Goal: Task Accomplishment & Management: Manage account settings

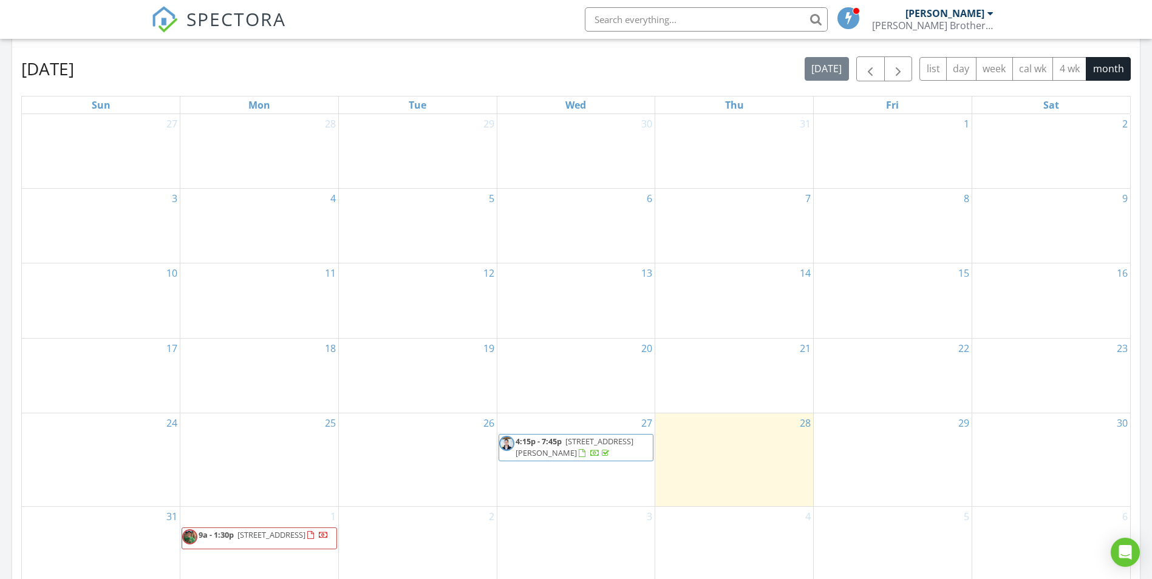
scroll to position [668, 0]
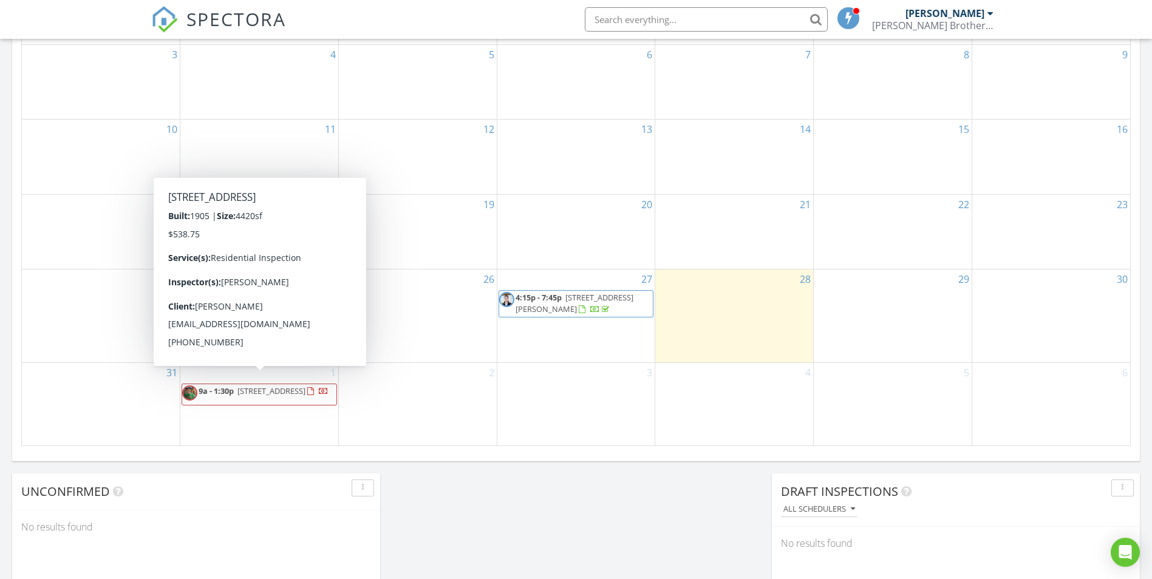
click at [398, 409] on div "2" at bounding box center [418, 404] width 158 height 83
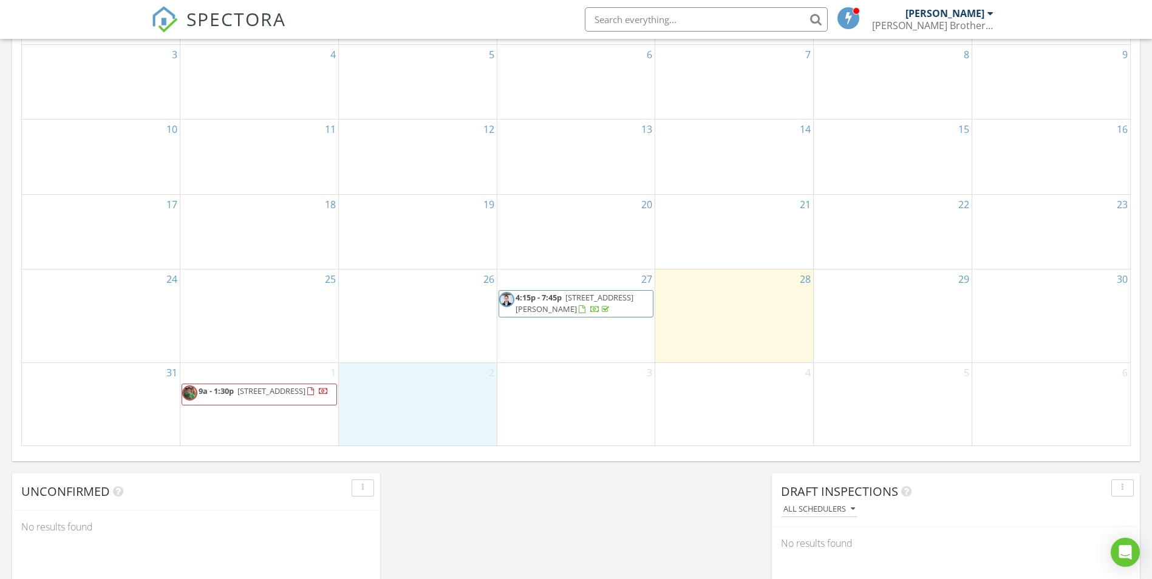
drag, startPoint x: 245, startPoint y: 384, endPoint x: 304, endPoint y: 394, distance: 59.7
click at [304, 393] on span "9a - 1:30p 1321 Chestnut St, Coshocton 43812" at bounding box center [255, 395] width 146 height 18
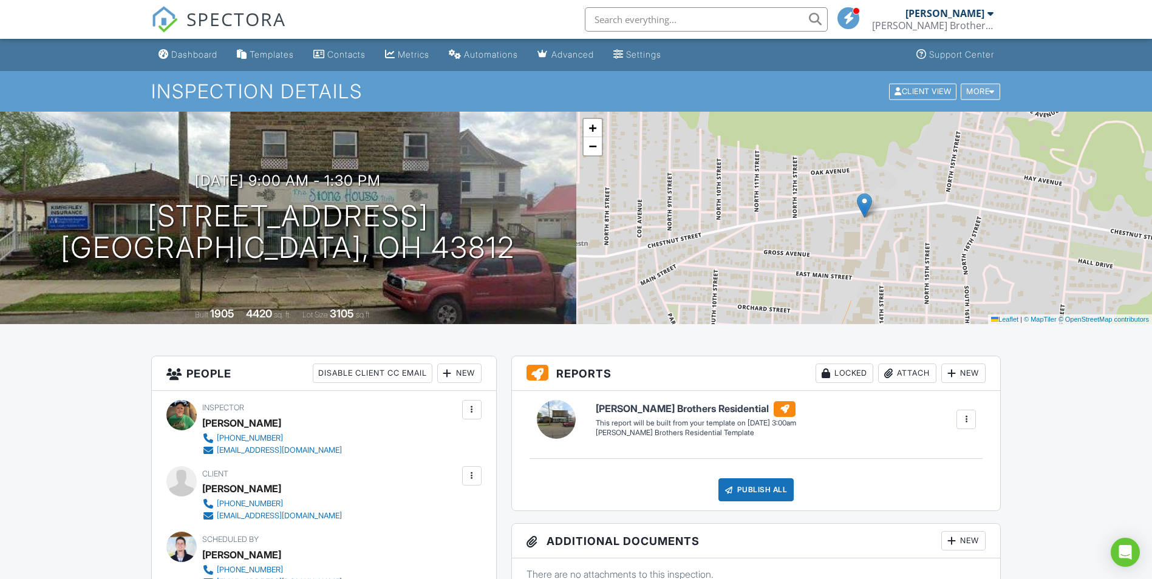
click at [992, 87] on div at bounding box center [991, 91] width 5 height 8
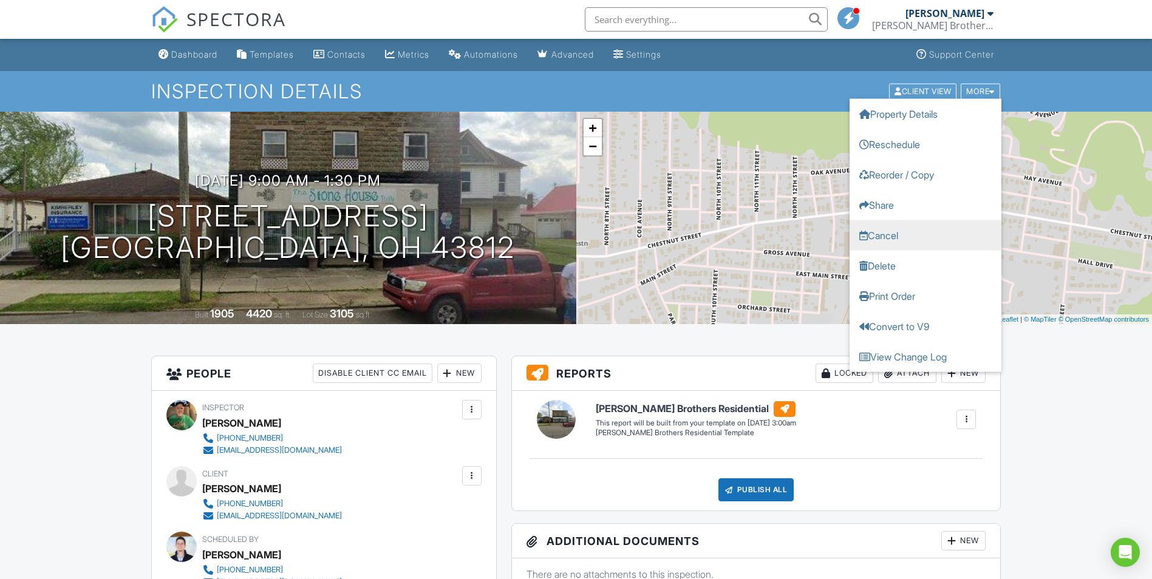
click at [889, 234] on link "Cancel" at bounding box center [926, 235] width 152 height 30
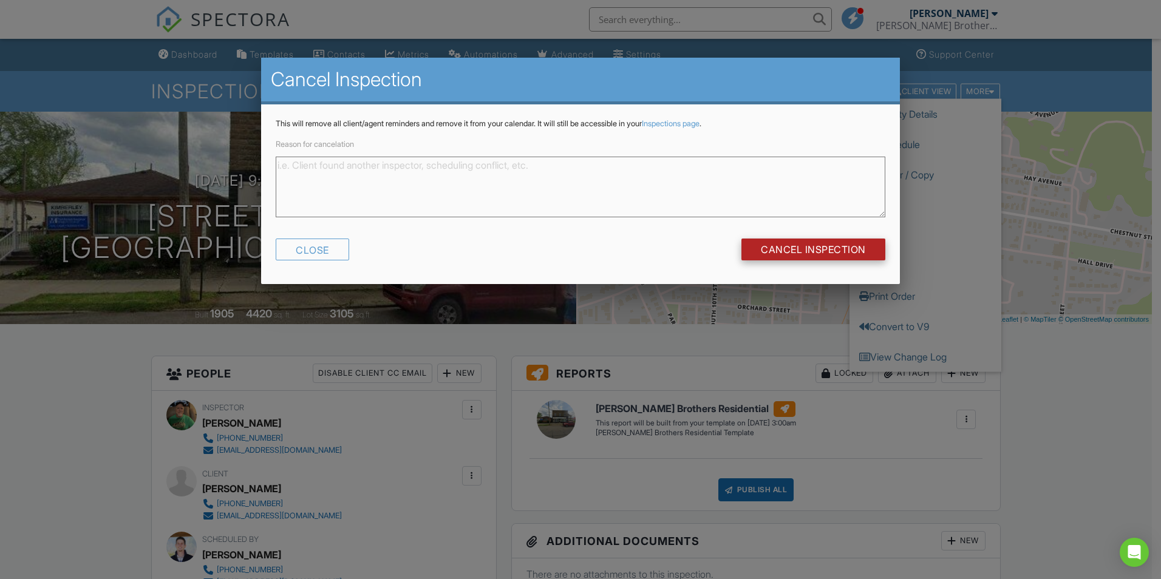
click at [791, 253] on input "Cancel Inspection" at bounding box center [814, 250] width 144 height 22
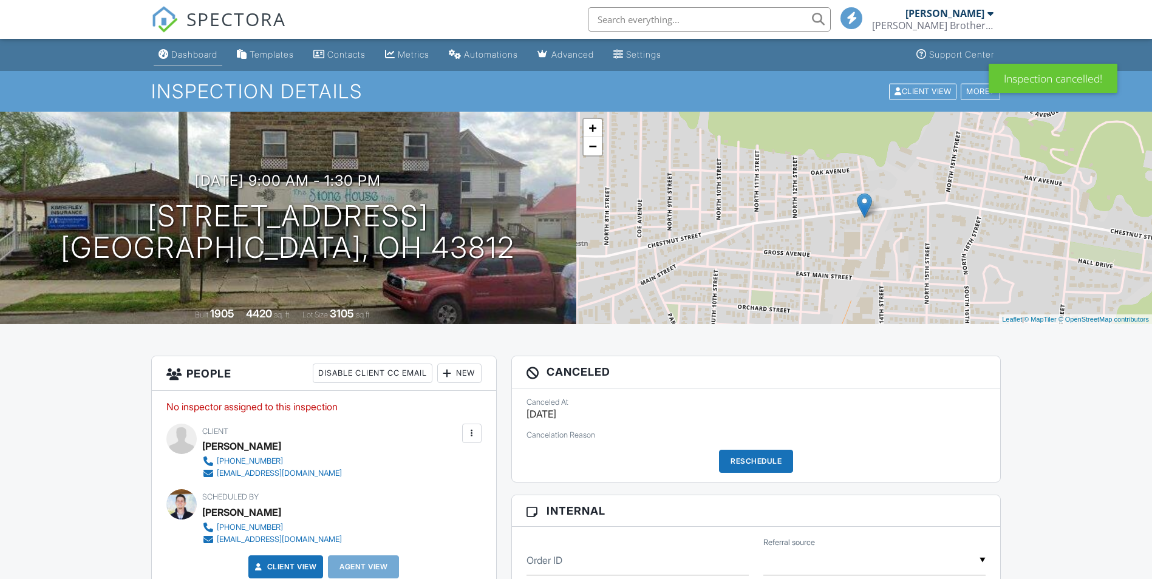
click at [187, 53] on div "Dashboard" at bounding box center [194, 54] width 46 height 10
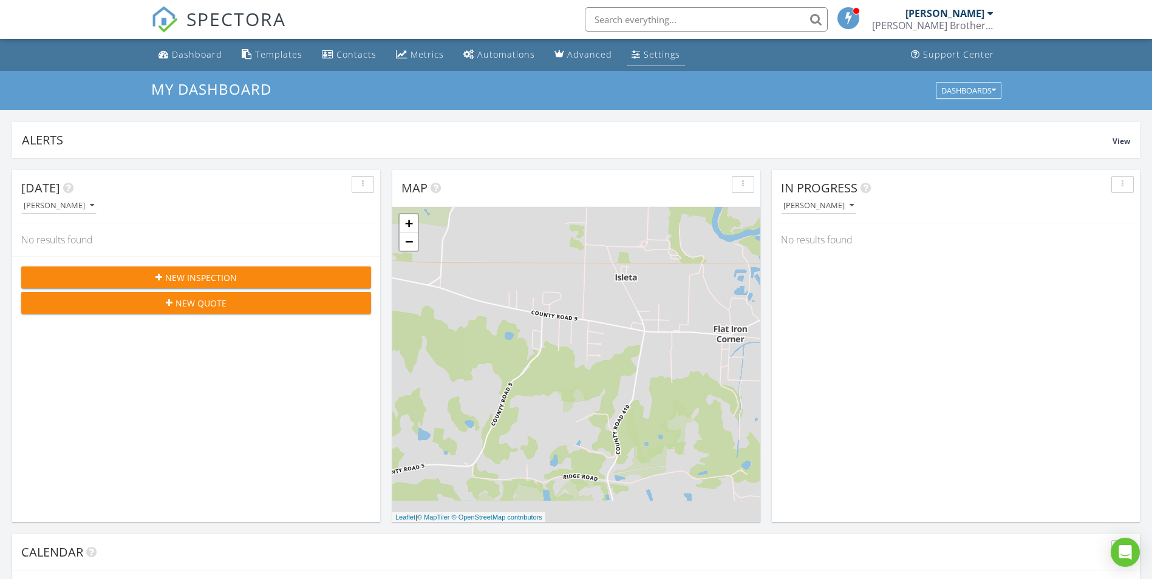
click at [657, 49] on div "Settings" at bounding box center [662, 55] width 36 height 12
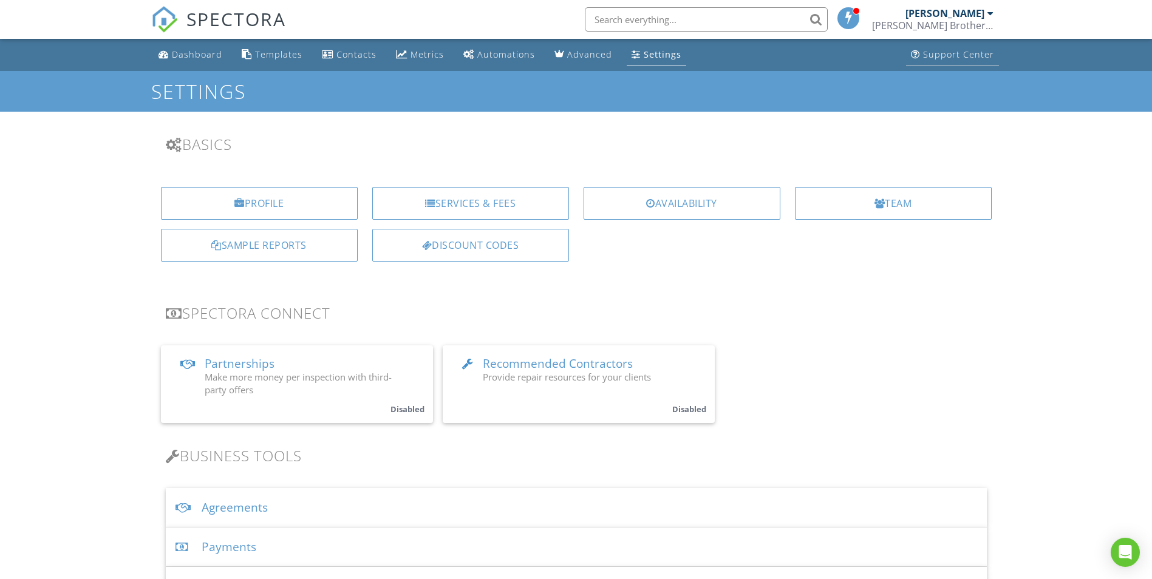
click at [943, 56] on div "Support Center" at bounding box center [958, 55] width 71 height 12
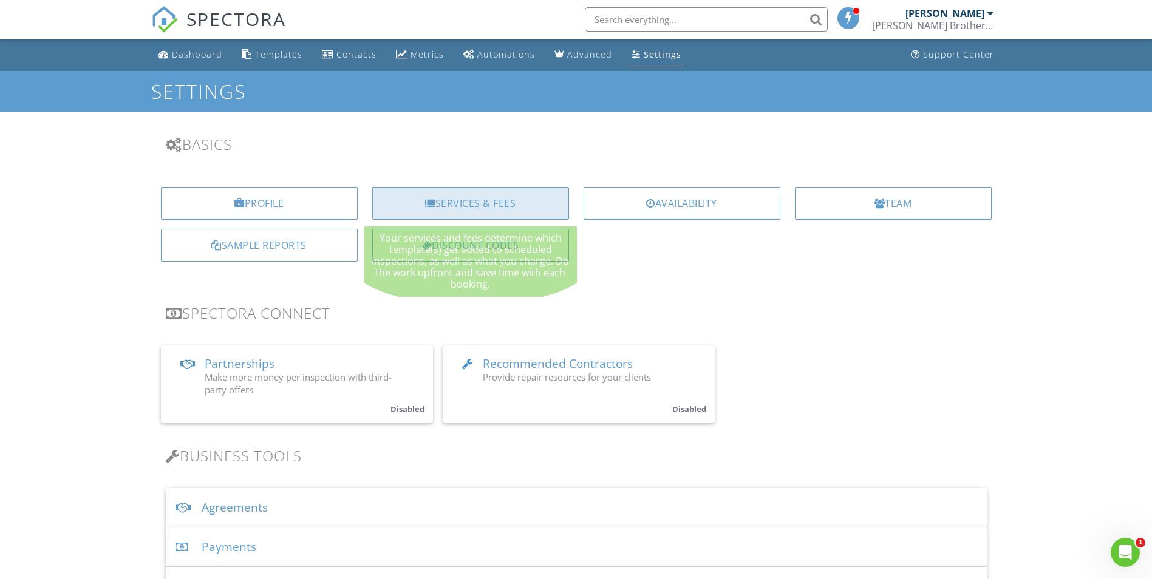
click at [513, 203] on div "Services & Fees" at bounding box center [470, 203] width 197 height 33
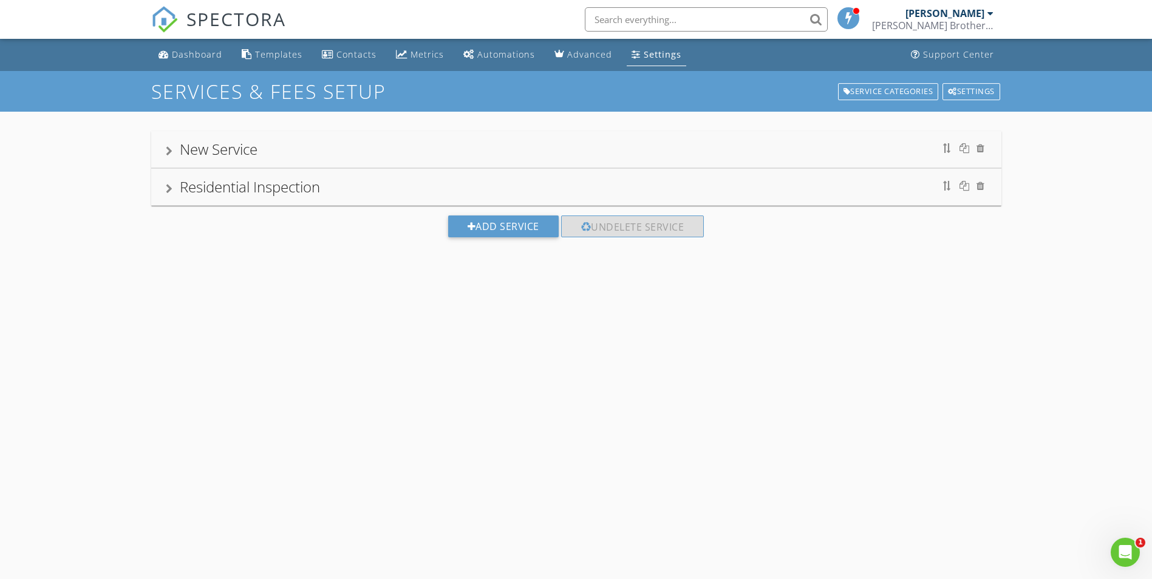
click at [163, 186] on div "Residential Inspection" at bounding box center [576, 187] width 850 height 36
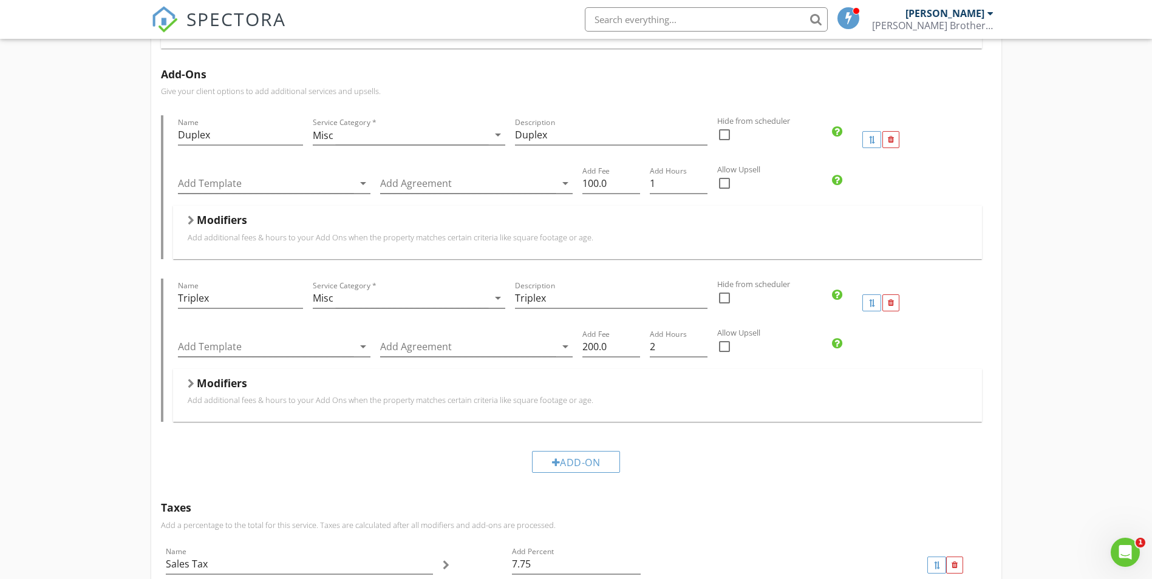
scroll to position [351, 0]
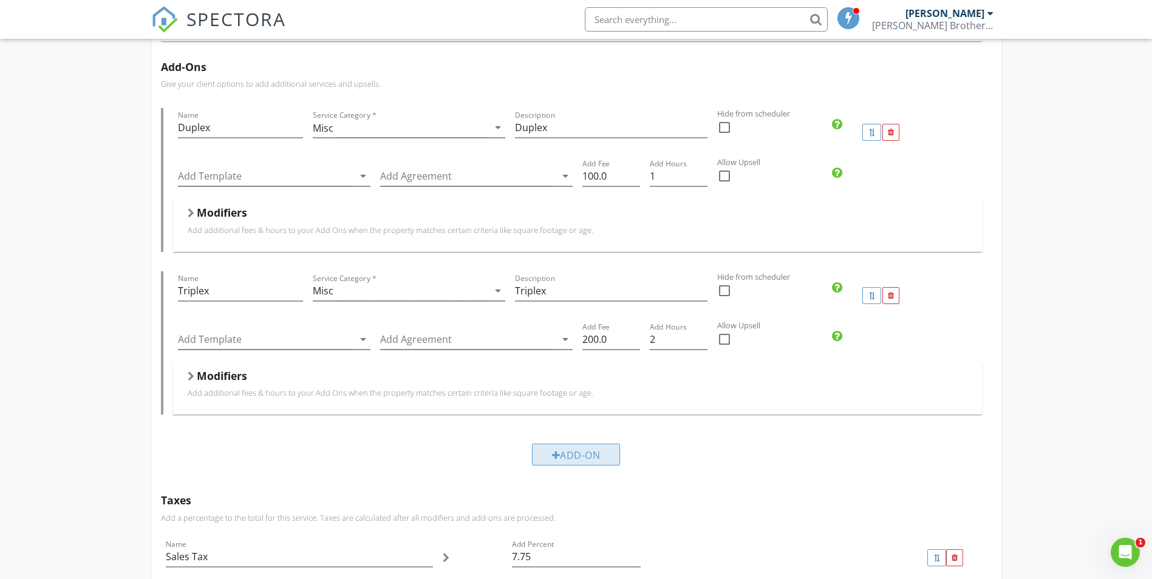
click at [553, 451] on div at bounding box center [556, 456] width 9 height 10
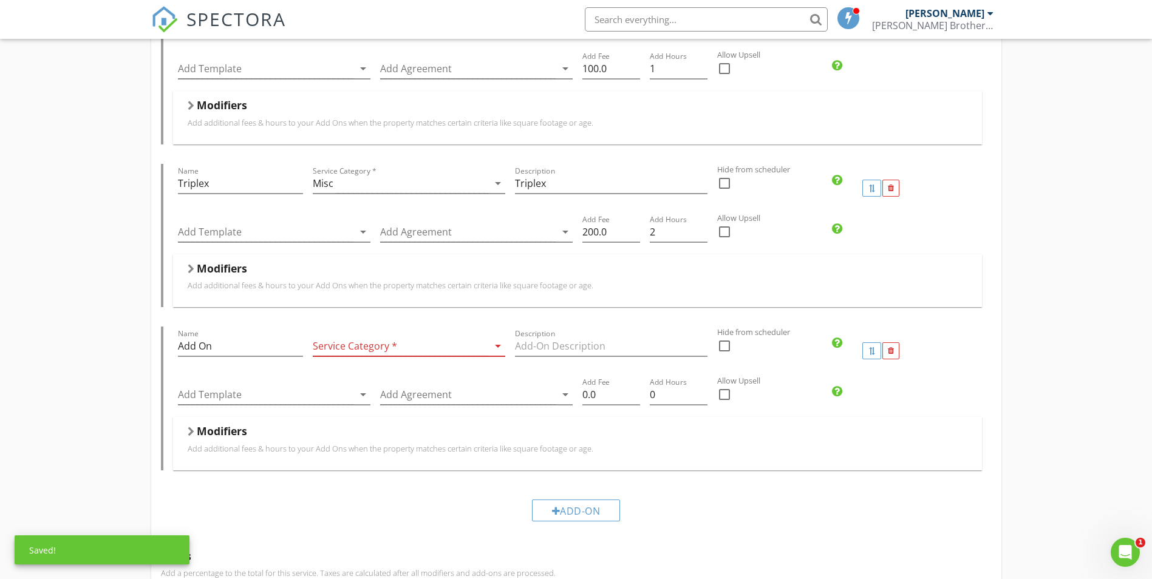
scroll to position [472, 0]
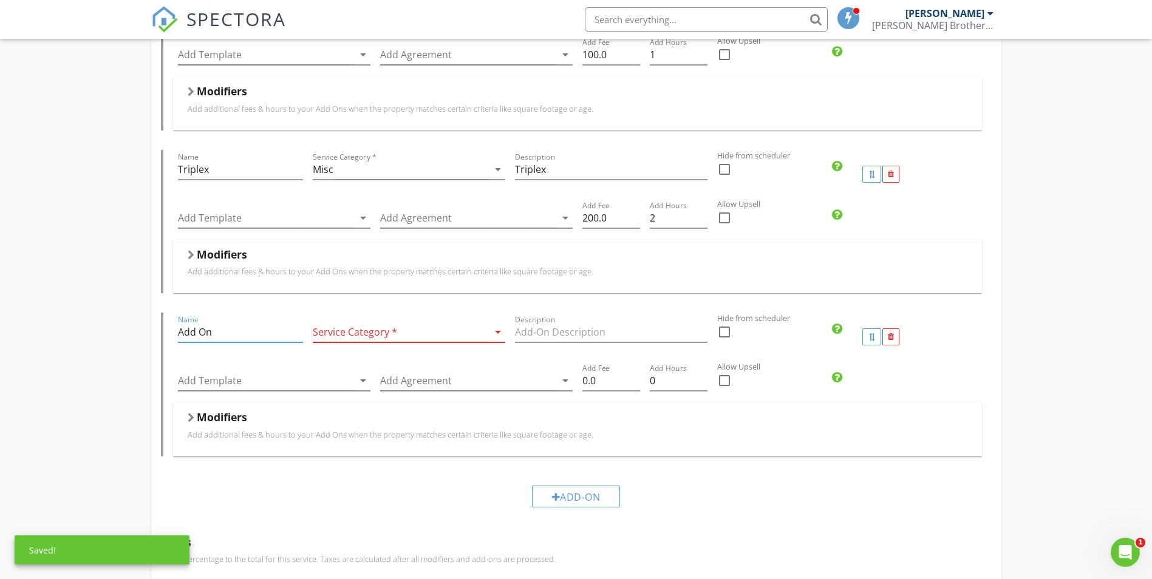
drag, startPoint x: 262, startPoint y: 325, endPoint x: 153, endPoint y: 326, distance: 109.3
click at [153, 326] on div "Add-Ons Give your client options to add additional services and upsells. Name D…" at bounding box center [576, 228] width 850 height 597
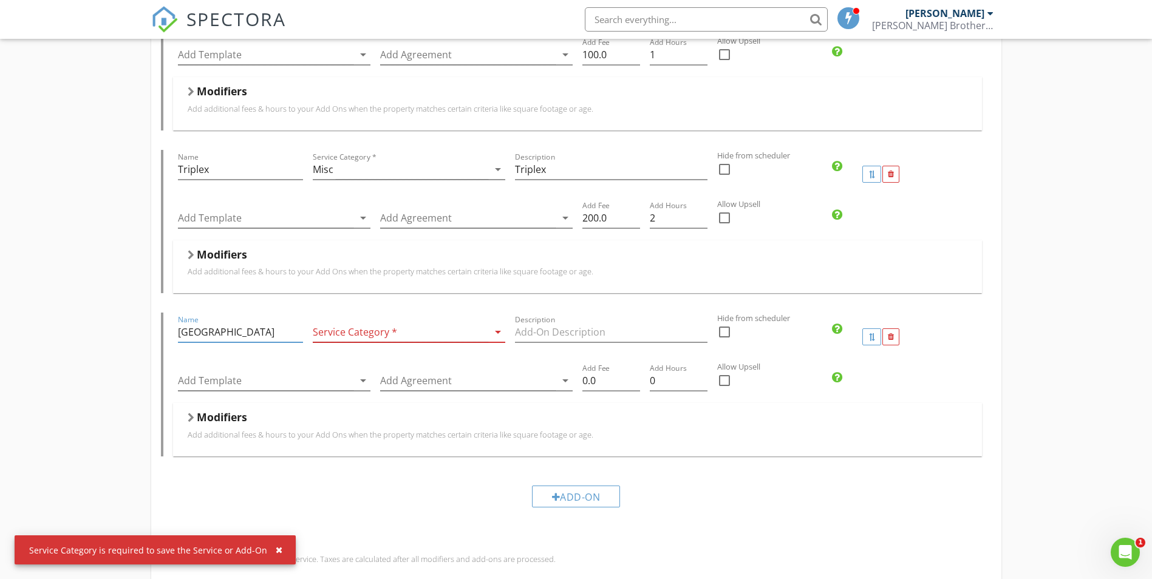
type input "Pole Building"
click at [462, 322] on div at bounding box center [401, 332] width 176 height 20
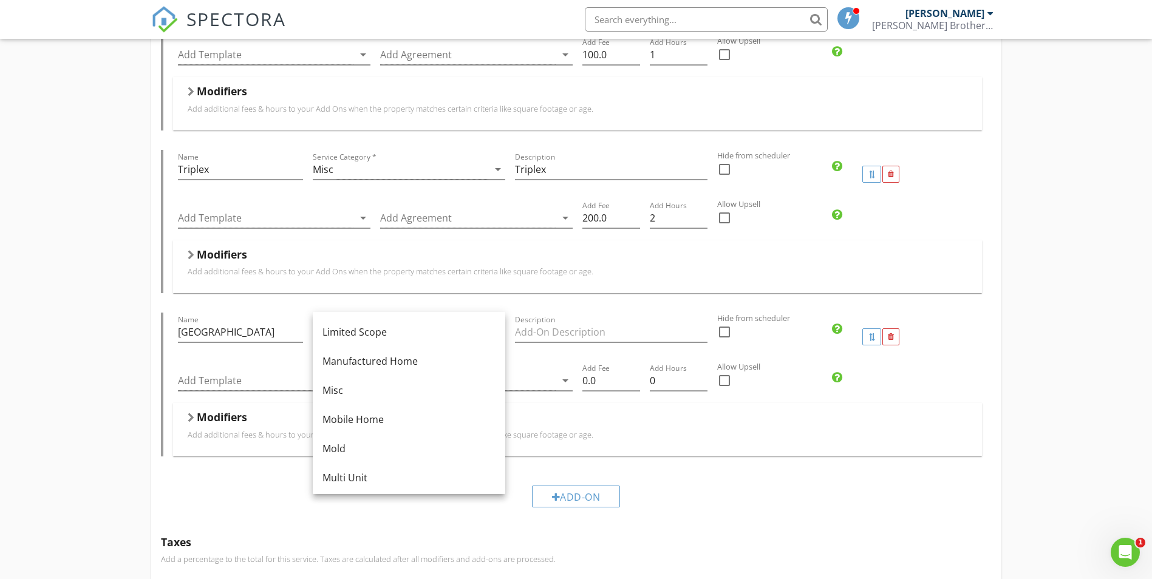
scroll to position [185, 0]
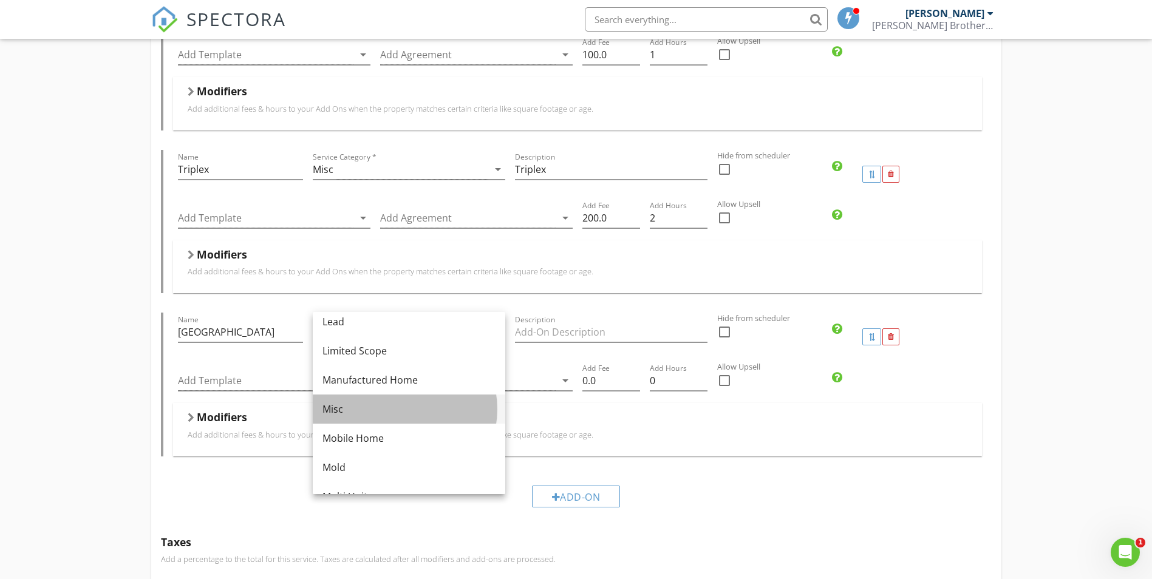
click at [357, 414] on div "Misc" at bounding box center [408, 409] width 173 height 15
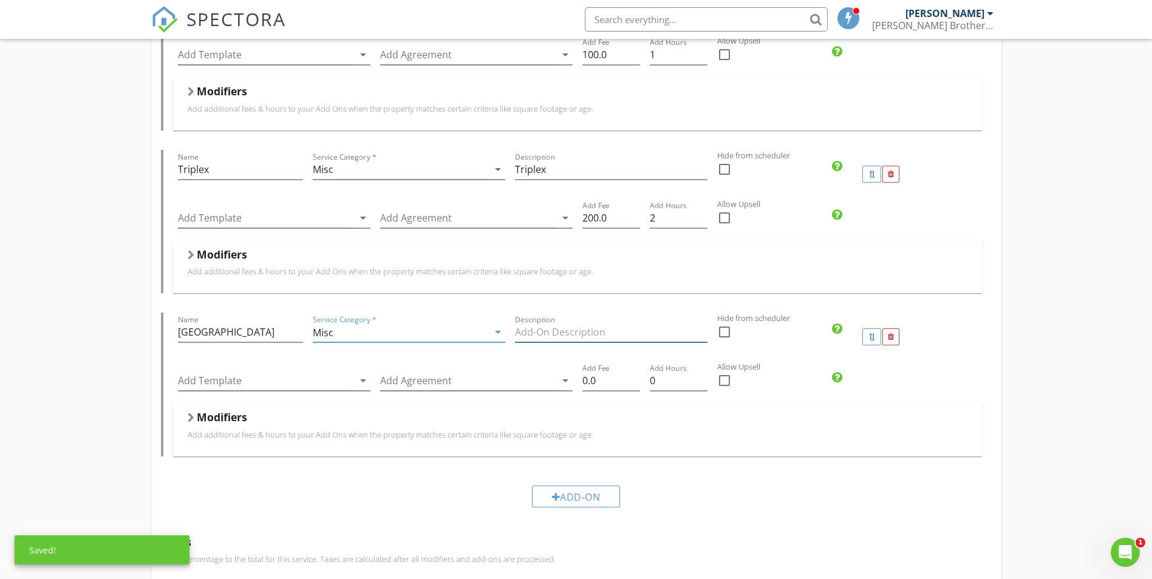
click at [551, 322] on input "Description" at bounding box center [611, 332] width 193 height 20
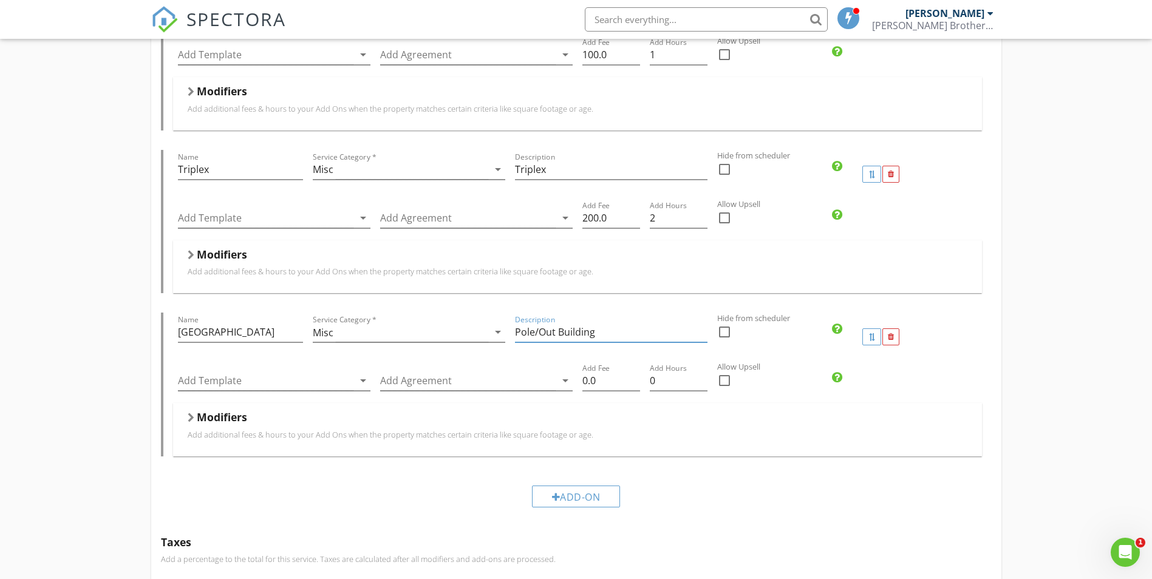
click at [554, 322] on input "Pole/Out Building" at bounding box center [611, 332] width 193 height 20
type input "Pole Building"
click at [364, 373] on icon "arrow_drop_down" at bounding box center [363, 380] width 15 height 15
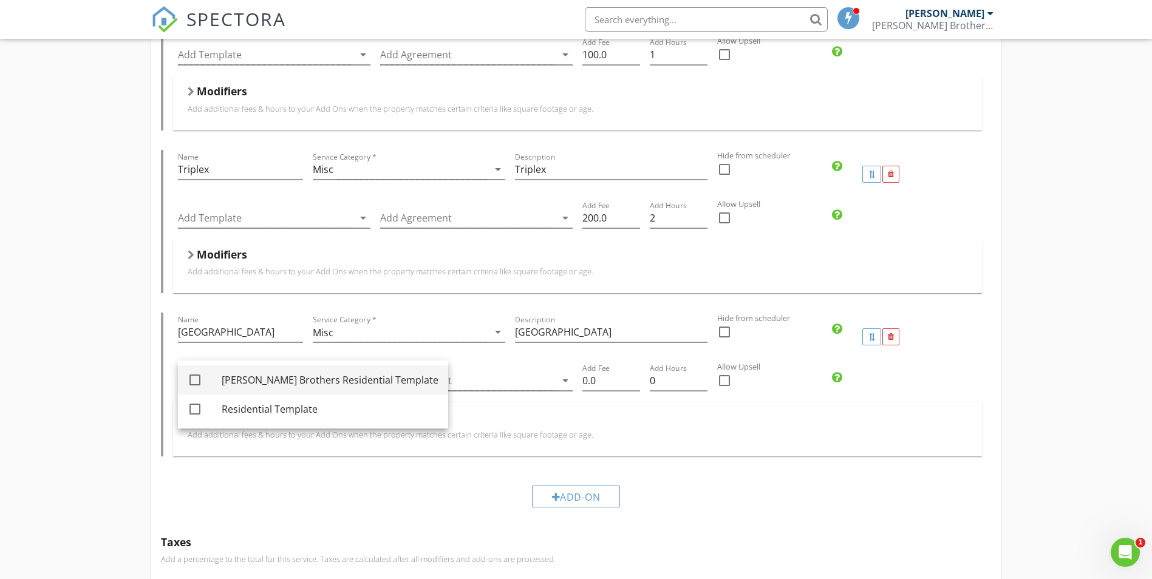
click at [199, 377] on div at bounding box center [195, 380] width 21 height 21
checkbox input "true"
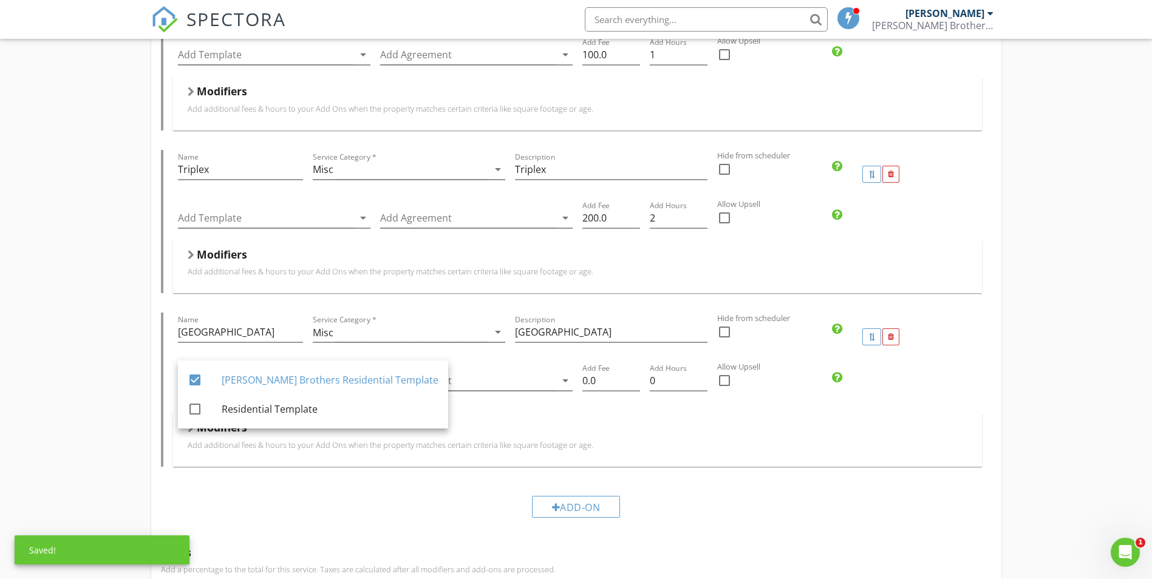
click at [590, 421] on div "Modifiers" at bounding box center [578, 430] width 780 height 19
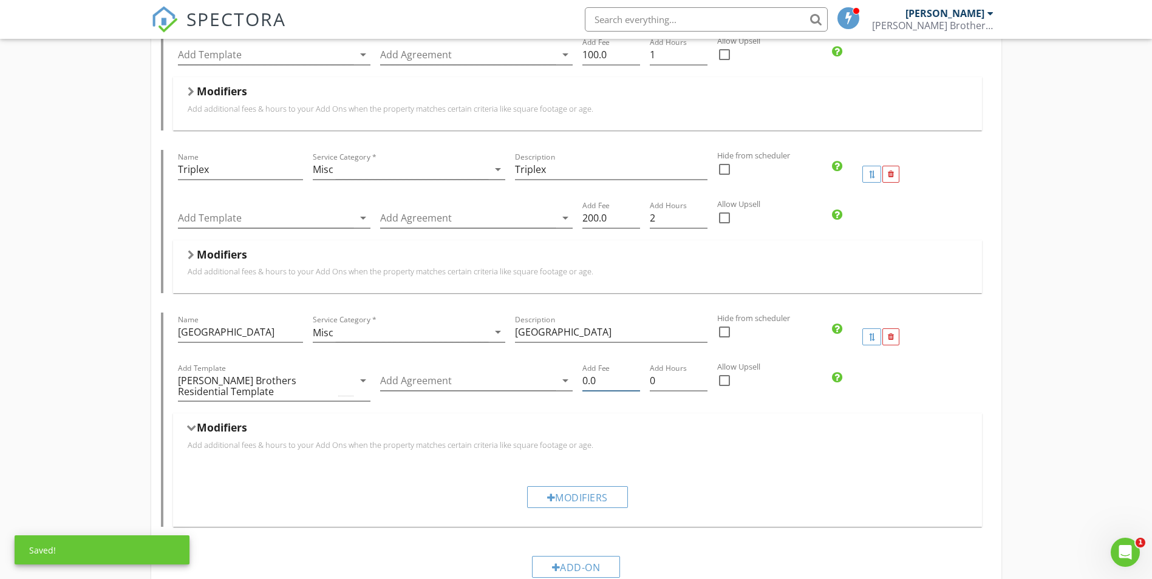
click at [587, 371] on input "0.0" at bounding box center [611, 381] width 58 height 20
type input "40.0"
click at [660, 371] on input "0" at bounding box center [679, 381] width 58 height 20
type input "0.5"
drag, startPoint x: 1022, startPoint y: 360, endPoint x: 1036, endPoint y: 355, distance: 14.8
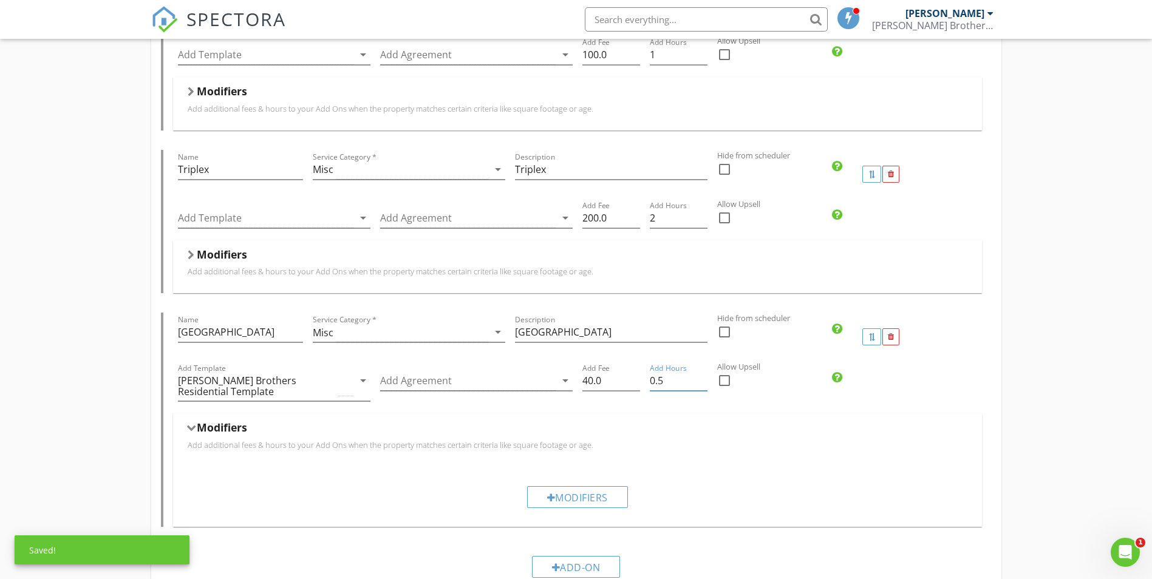
click at [1023, 361] on label "Allow Upsell" at bounding box center [904, 367] width 375 height 12
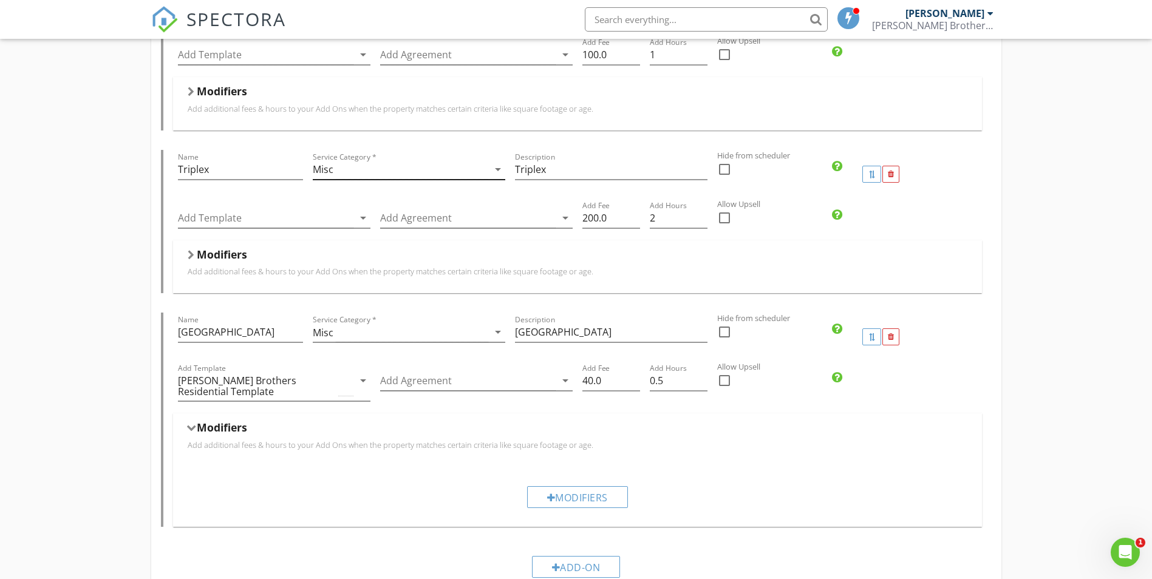
click at [500, 162] on icon "arrow_drop_down" at bounding box center [498, 169] width 15 height 15
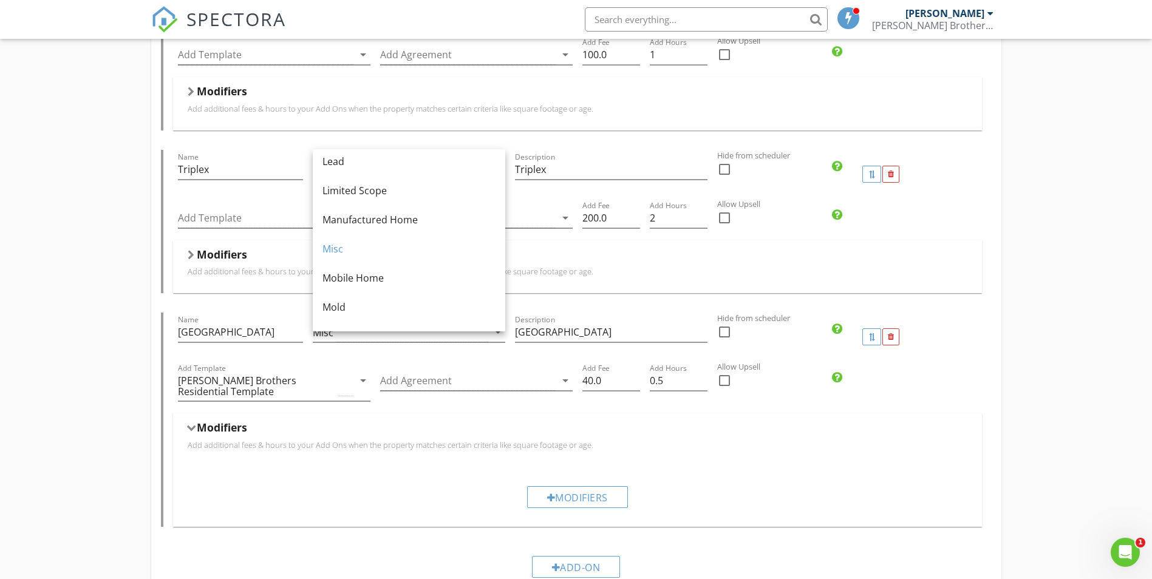
scroll to position [243, 0]
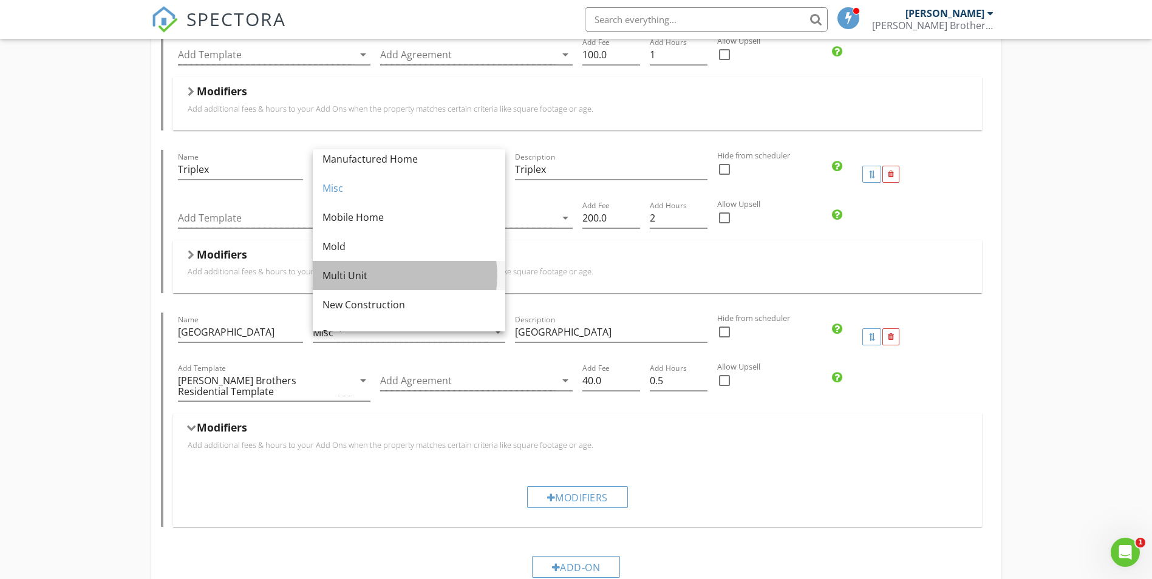
click at [360, 279] on div "Multi Unit" at bounding box center [408, 275] width 173 height 15
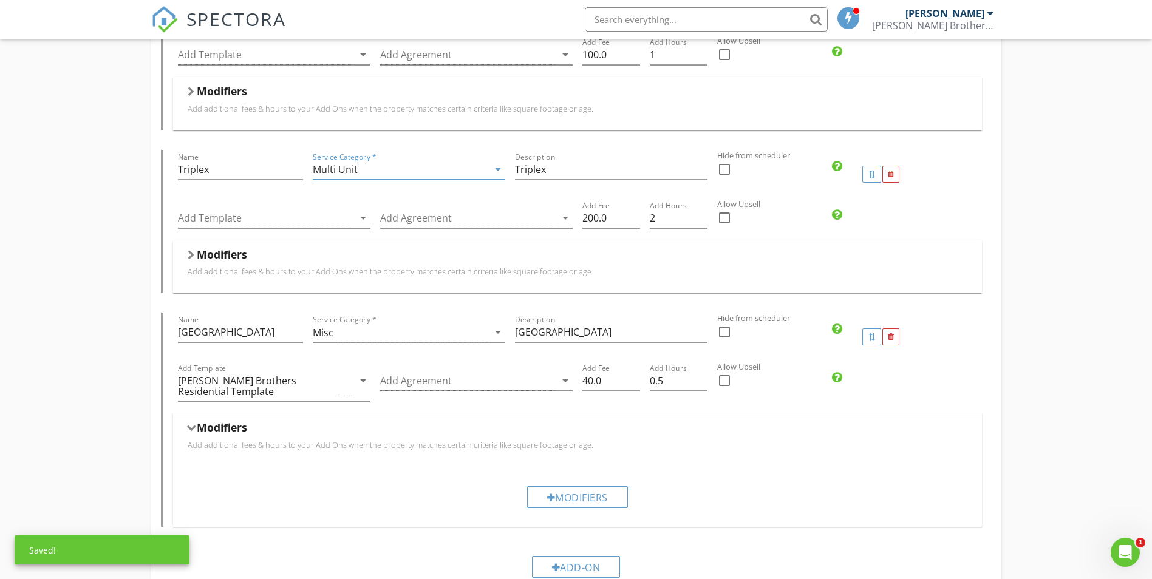
click at [1034, 228] on div "New Service Residential Inspection Name Residential Inspection Service Category…" at bounding box center [576, 261] width 1152 height 1244
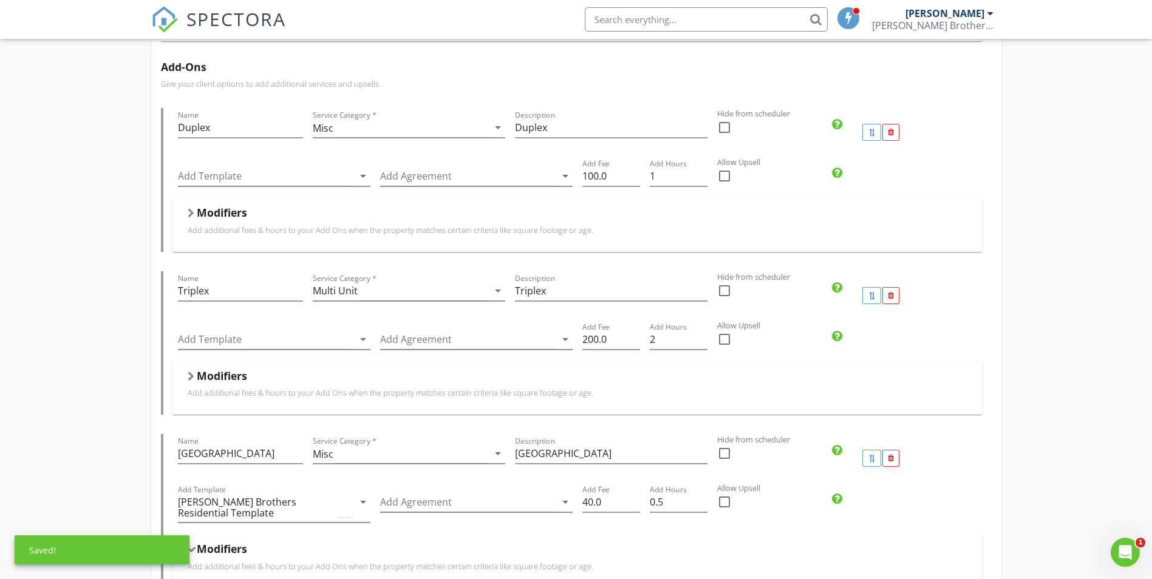
scroll to position [290, 0]
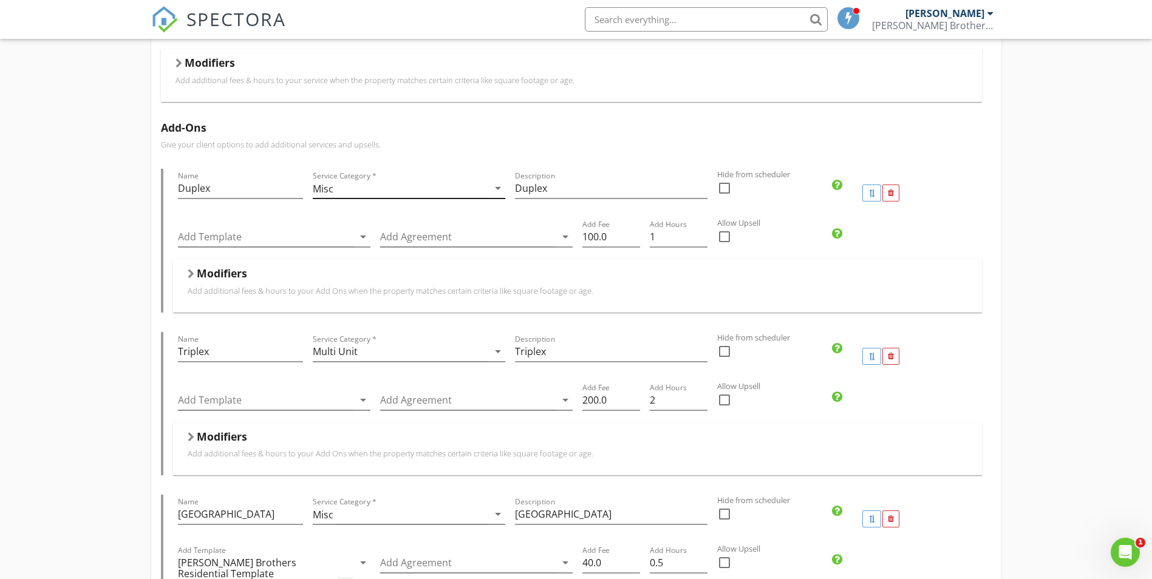
click at [494, 181] on icon "arrow_drop_down" at bounding box center [498, 188] width 15 height 15
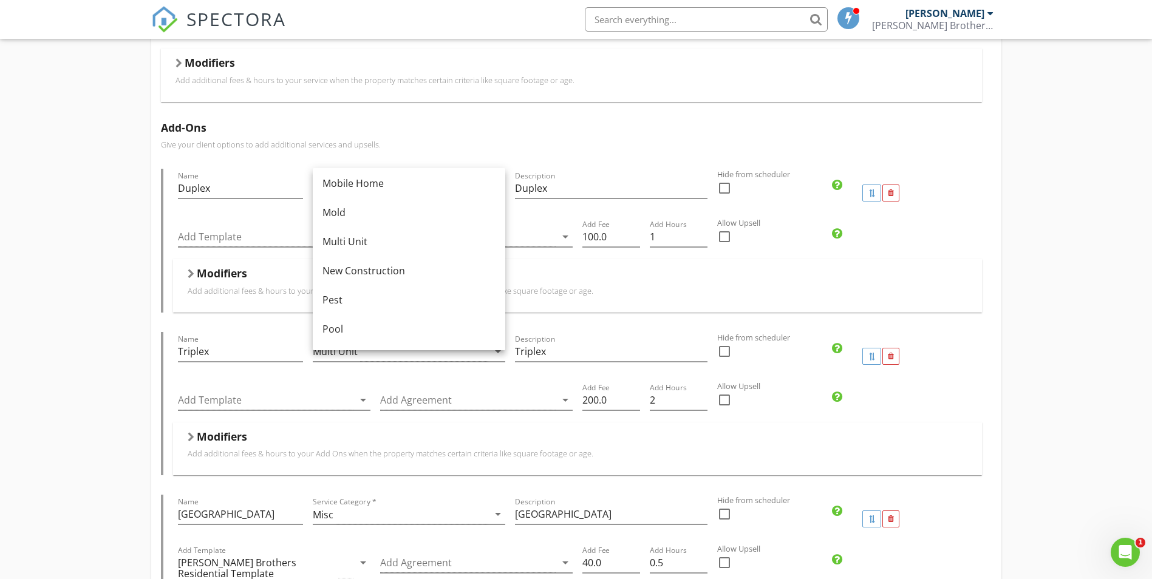
scroll to position [304, 0]
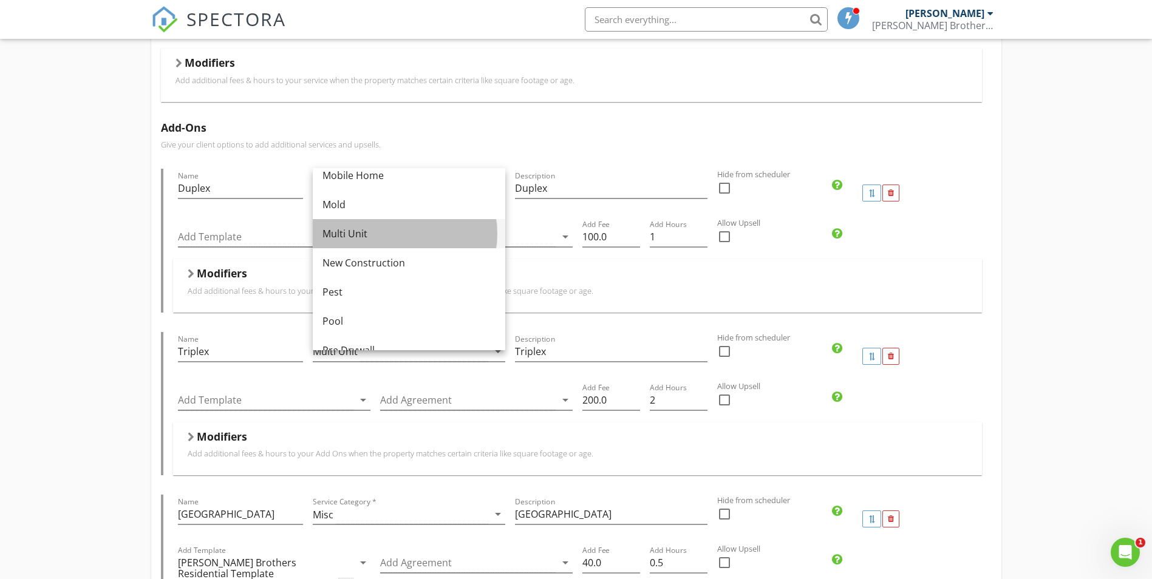
click at [347, 230] on div "Multi Unit" at bounding box center [408, 234] width 173 height 15
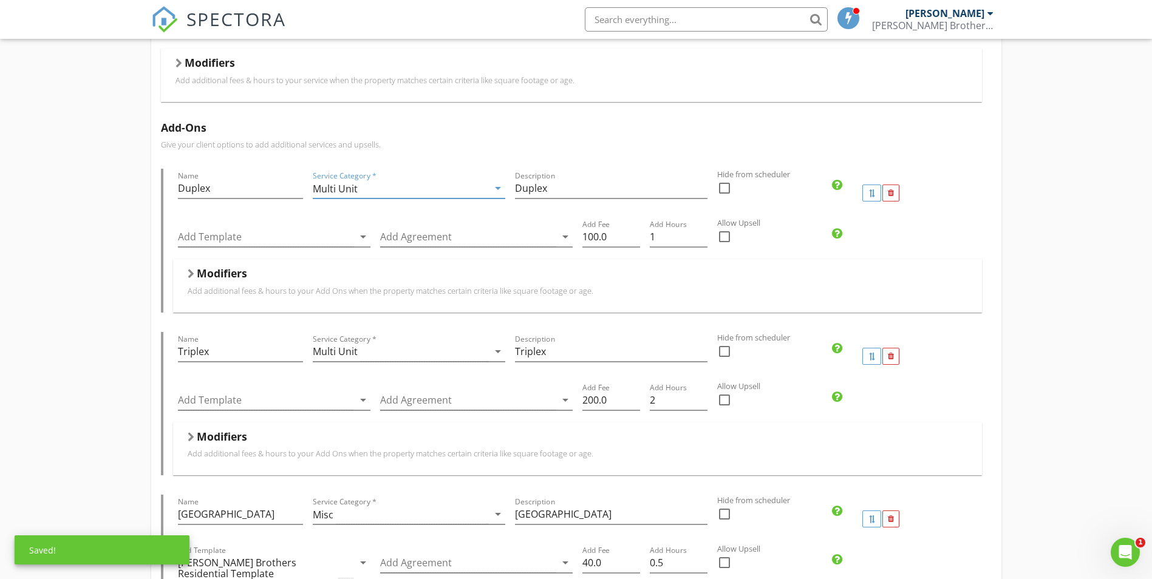
click at [1043, 206] on div "New Service Residential Inspection Name Residential Inspection Service Category…" at bounding box center [576, 443] width 1152 height 1244
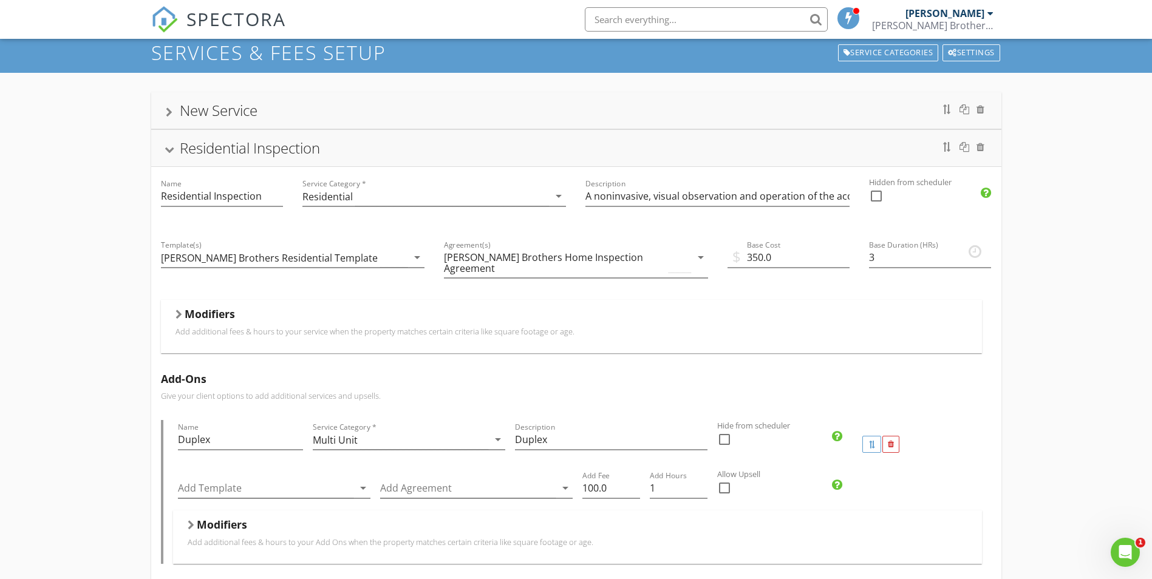
scroll to position [0, 0]
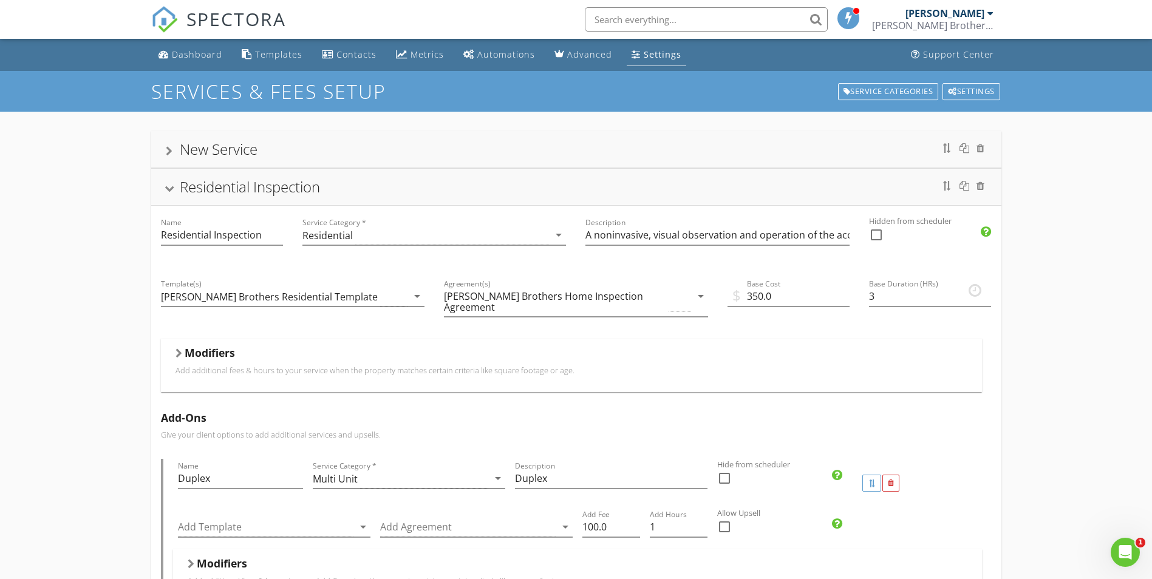
click at [172, 184] on div "Residential Inspection" at bounding box center [576, 187] width 821 height 22
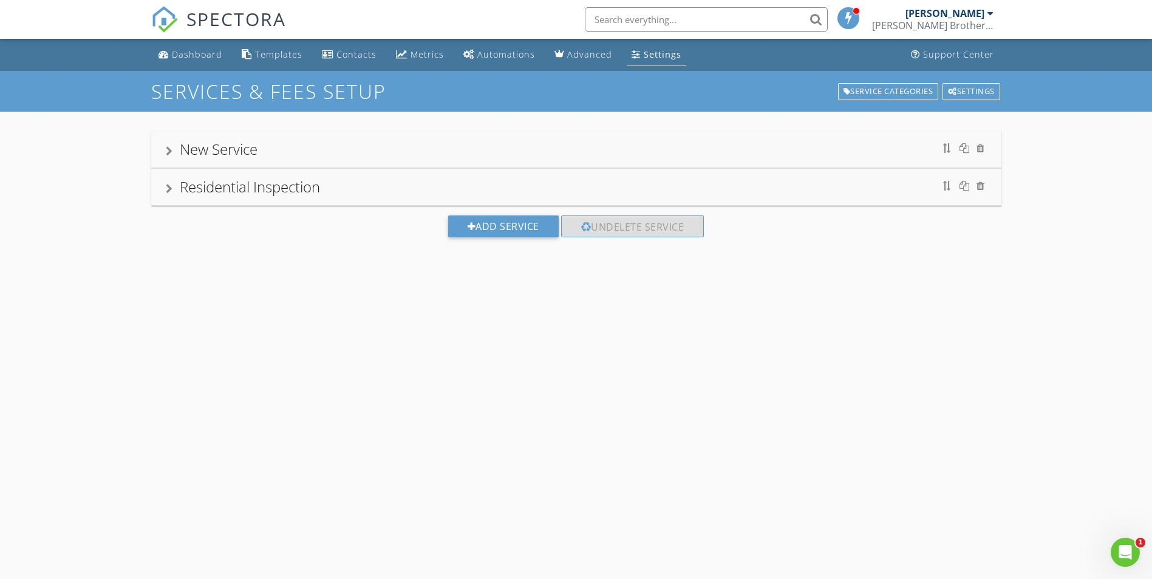
click at [172, 189] on div "Residential Inspection" at bounding box center [576, 187] width 821 height 22
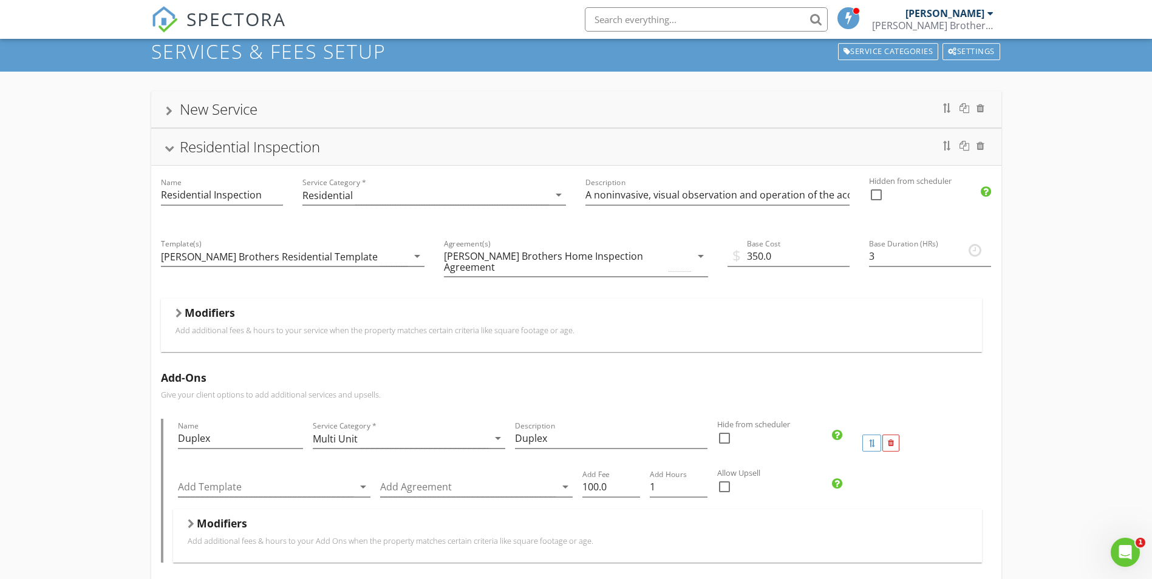
scroll to position [61, 0]
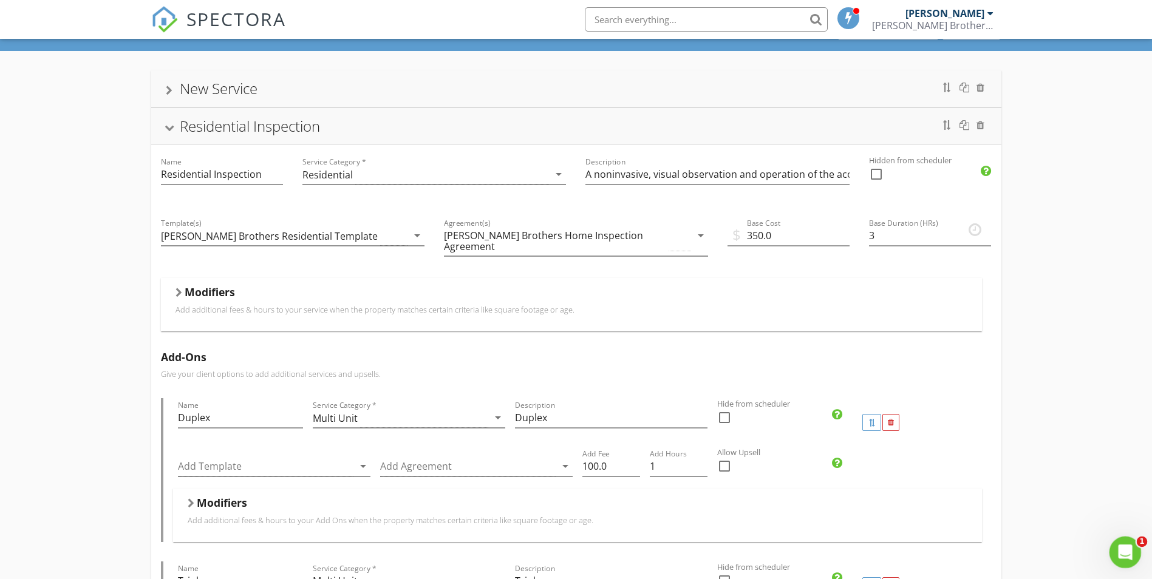
click at [1122, 556] on icon "Open Intercom Messenger" at bounding box center [1124, 551] width 20 height 20
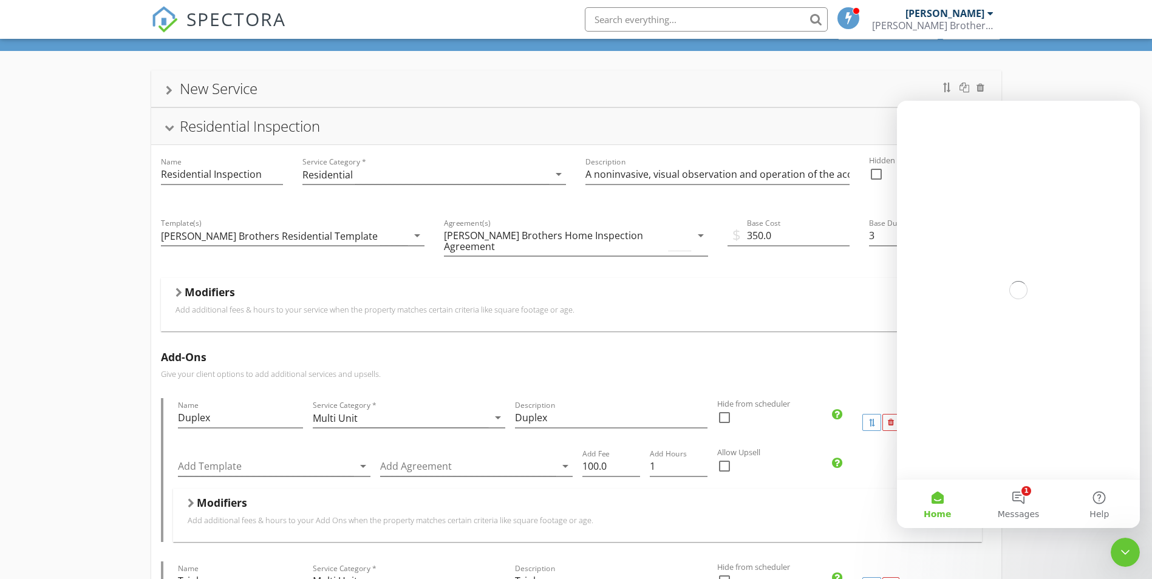
scroll to position [0, 0]
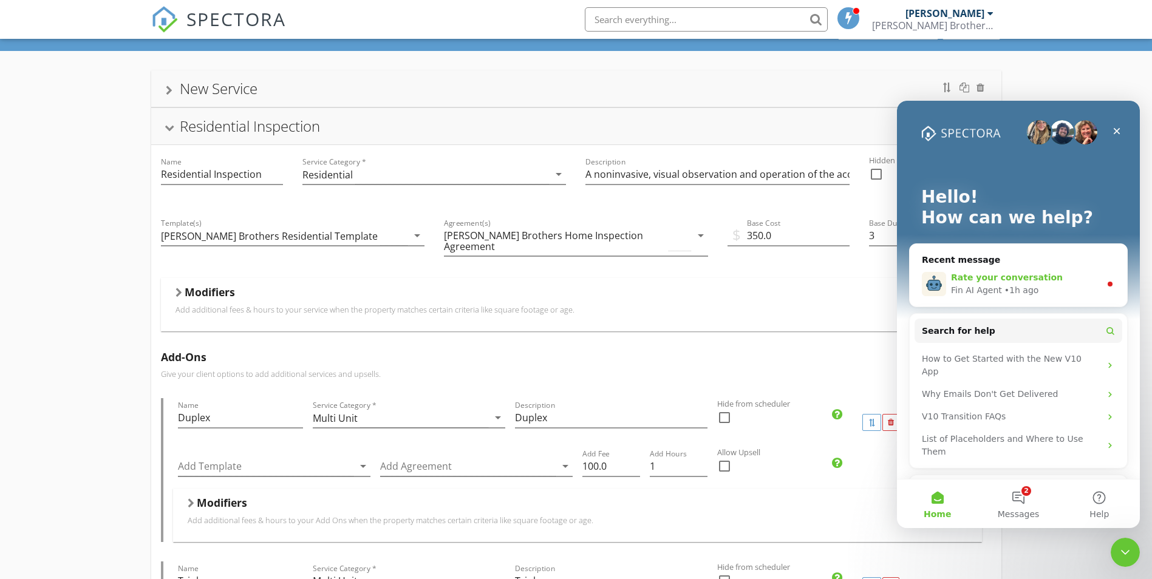
click at [1083, 272] on div "Rate your conversation" at bounding box center [1025, 277] width 149 height 13
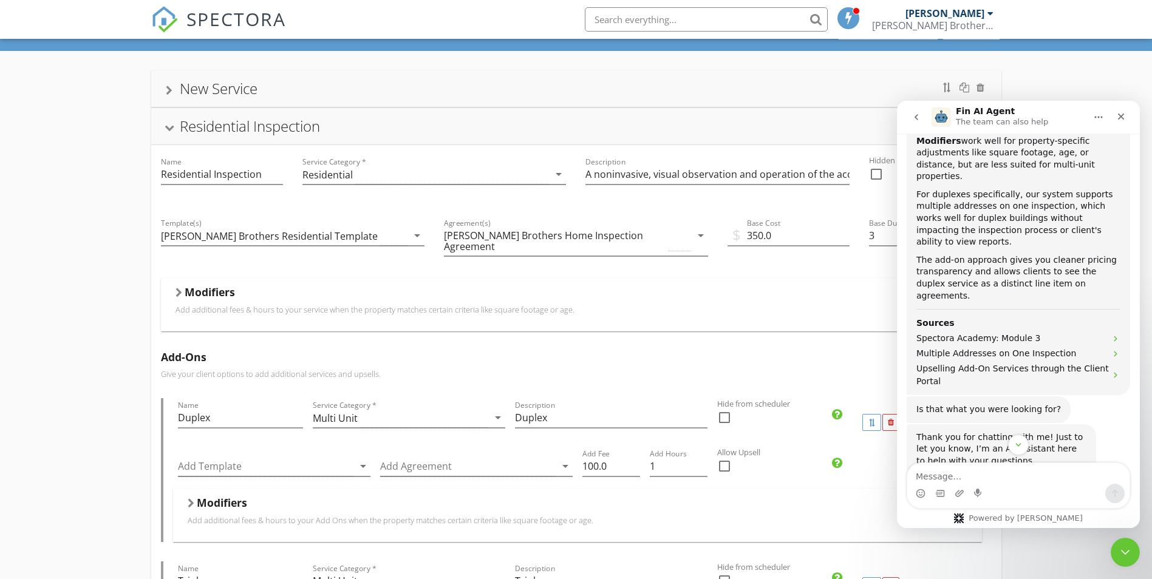
scroll to position [486, 0]
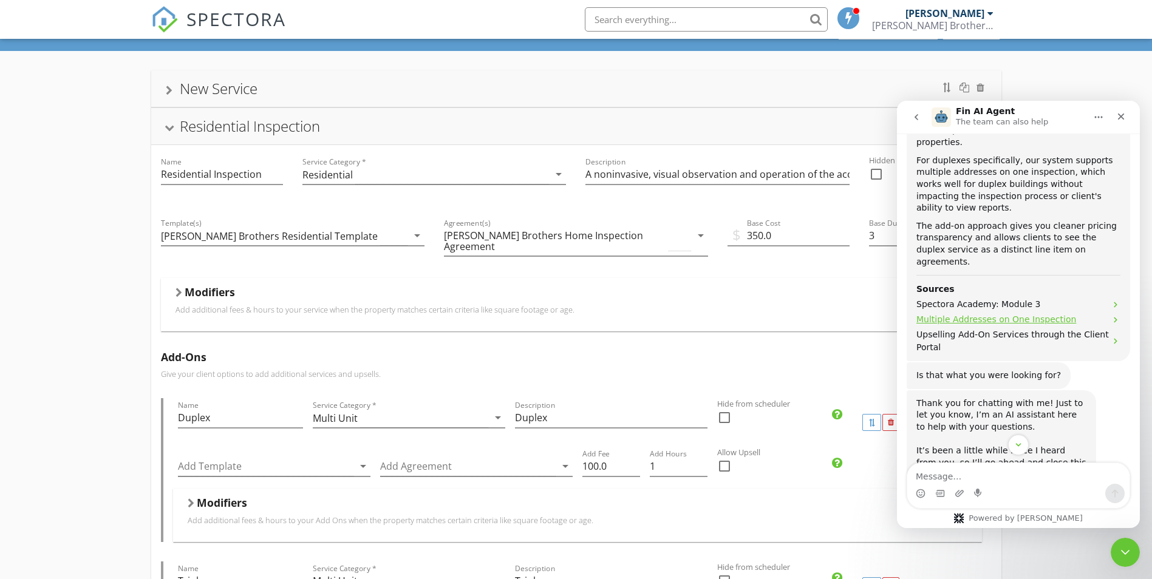
click at [982, 313] on span "Multiple Addresses on One Inspection" at bounding box center [996, 319] width 160 height 13
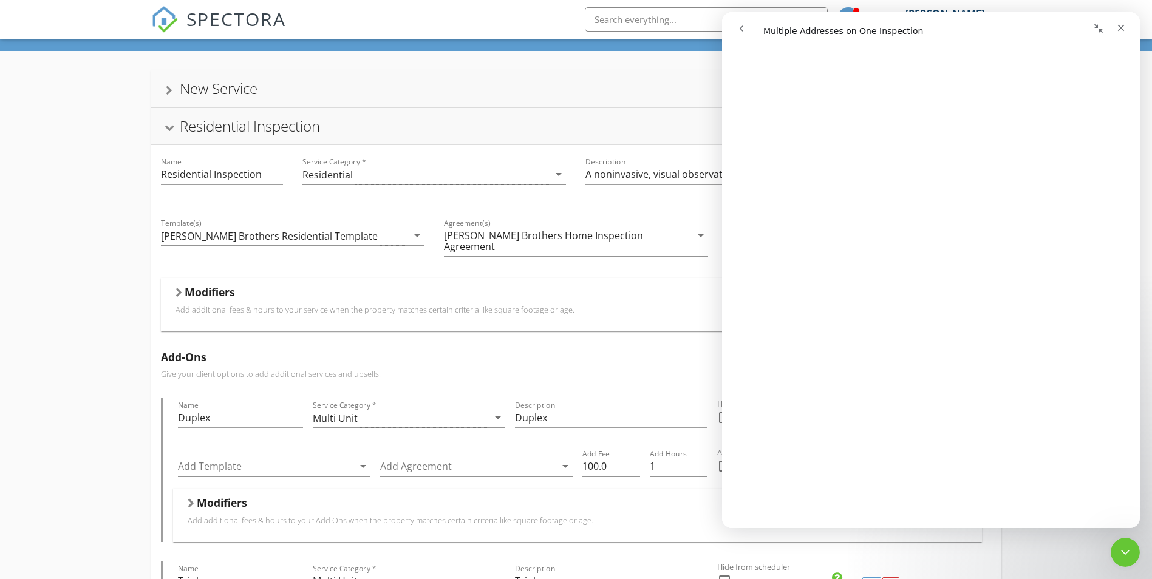
scroll to position [364, 0]
click at [1117, 28] on icon "Close" at bounding box center [1121, 28] width 10 height 10
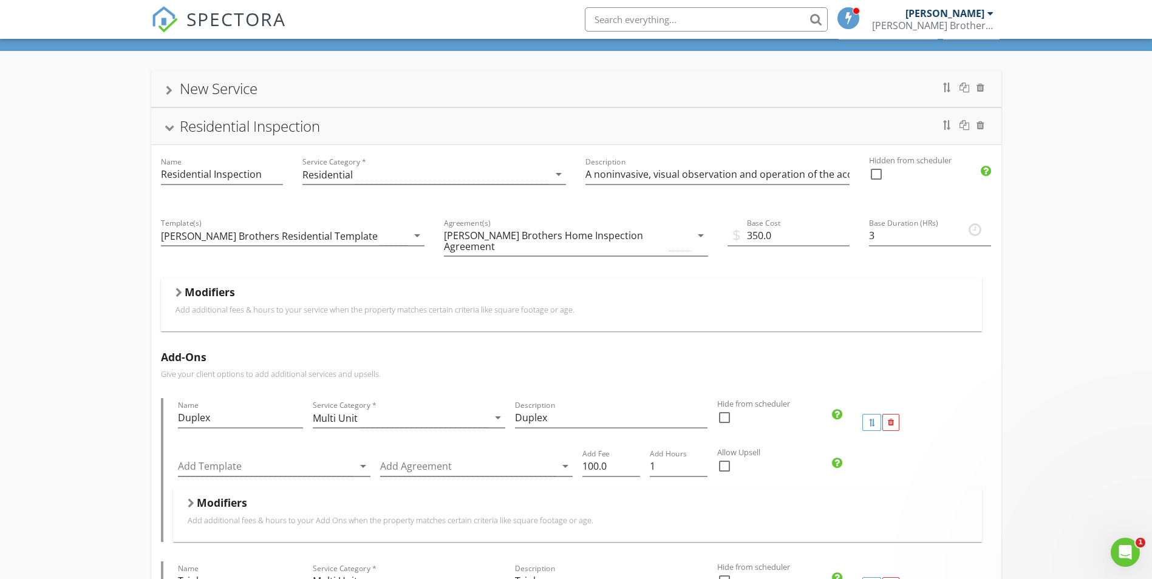
scroll to position [0, 0]
click at [269, 30] on span "SPECTORA" at bounding box center [236, 19] width 100 height 26
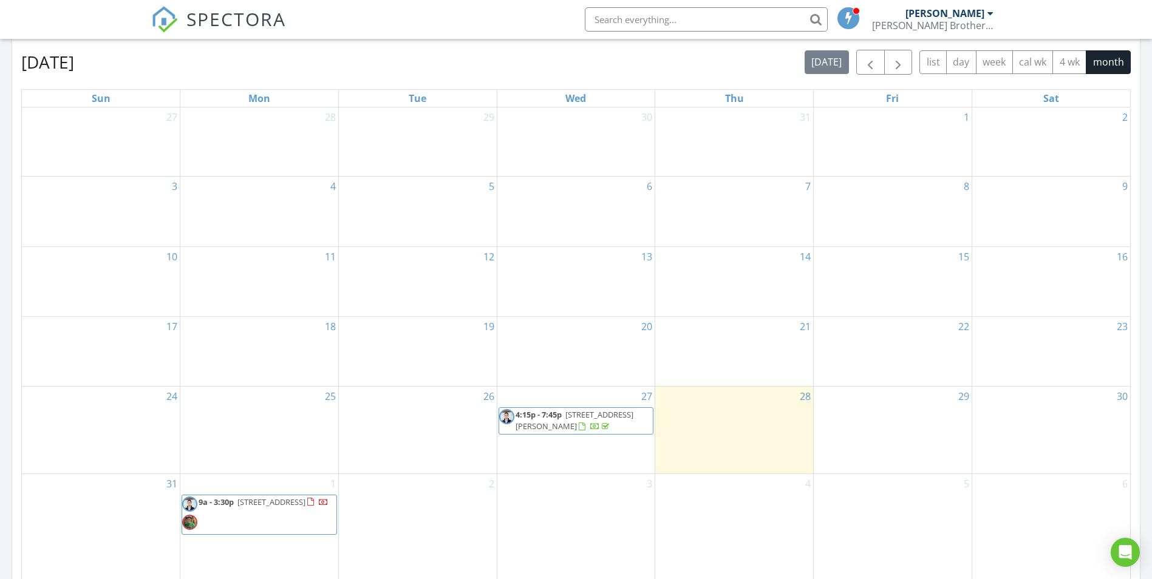
scroll to position [668, 0]
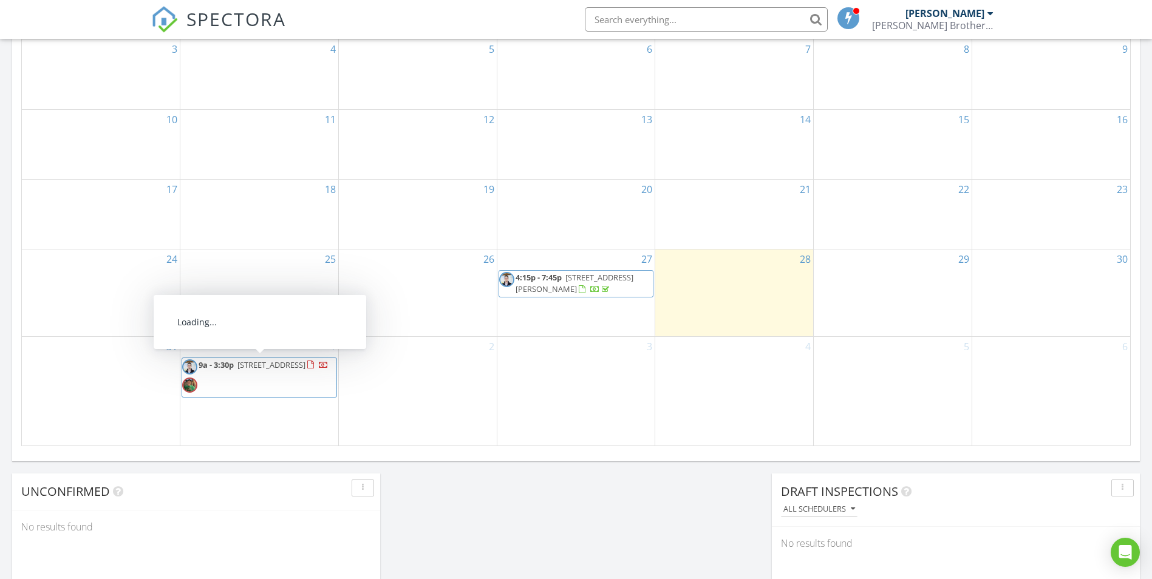
click at [240, 370] on span "[STREET_ADDRESS]" at bounding box center [271, 365] width 68 height 11
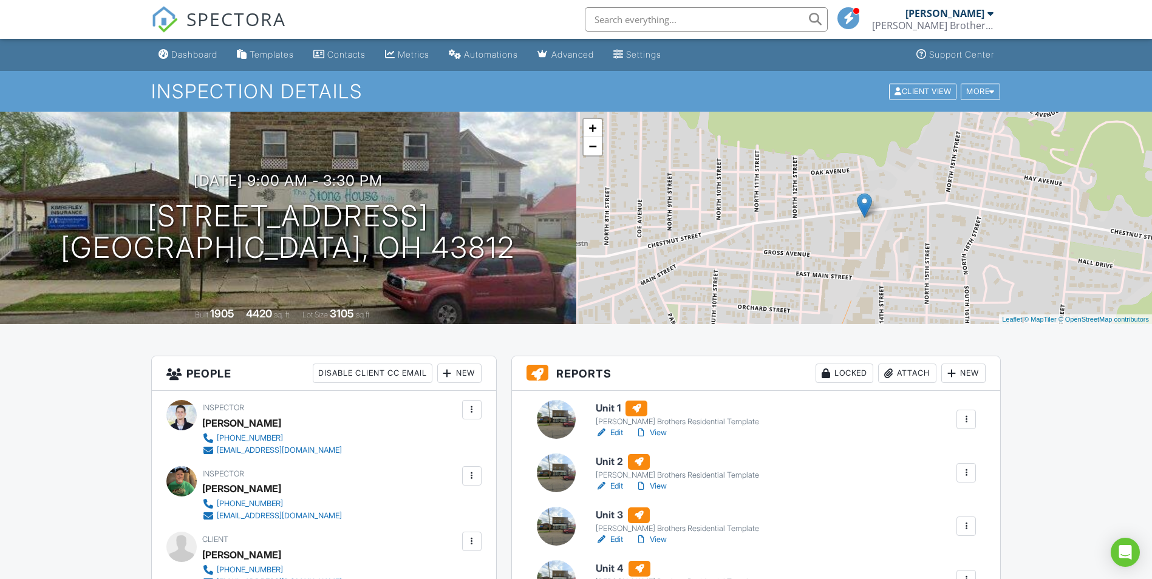
click at [228, 16] on span "SPECTORA" at bounding box center [236, 19] width 100 height 26
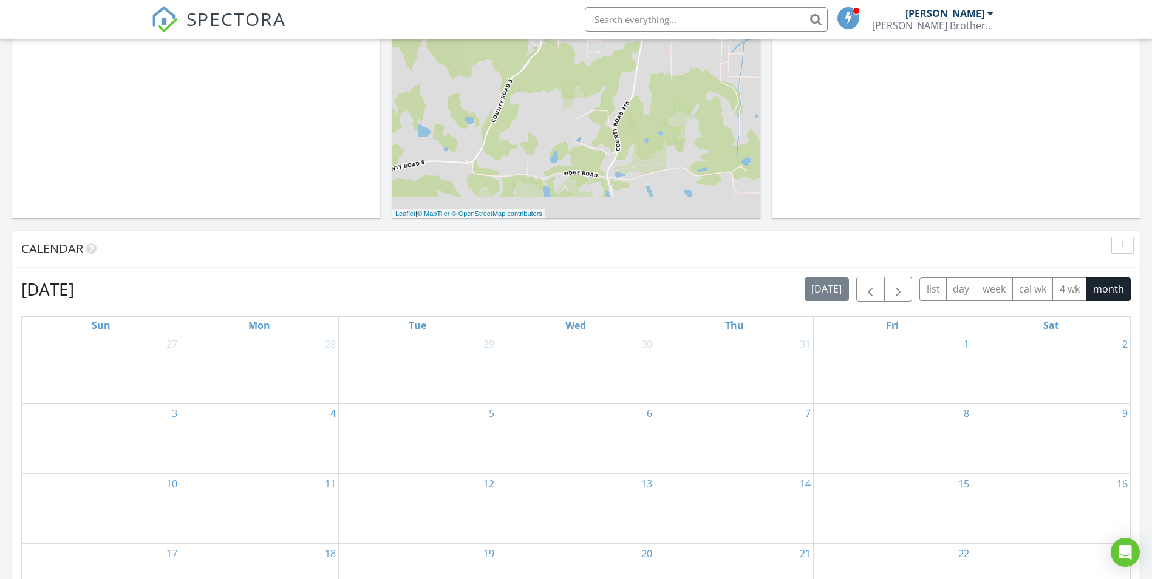
scroll to position [729, 0]
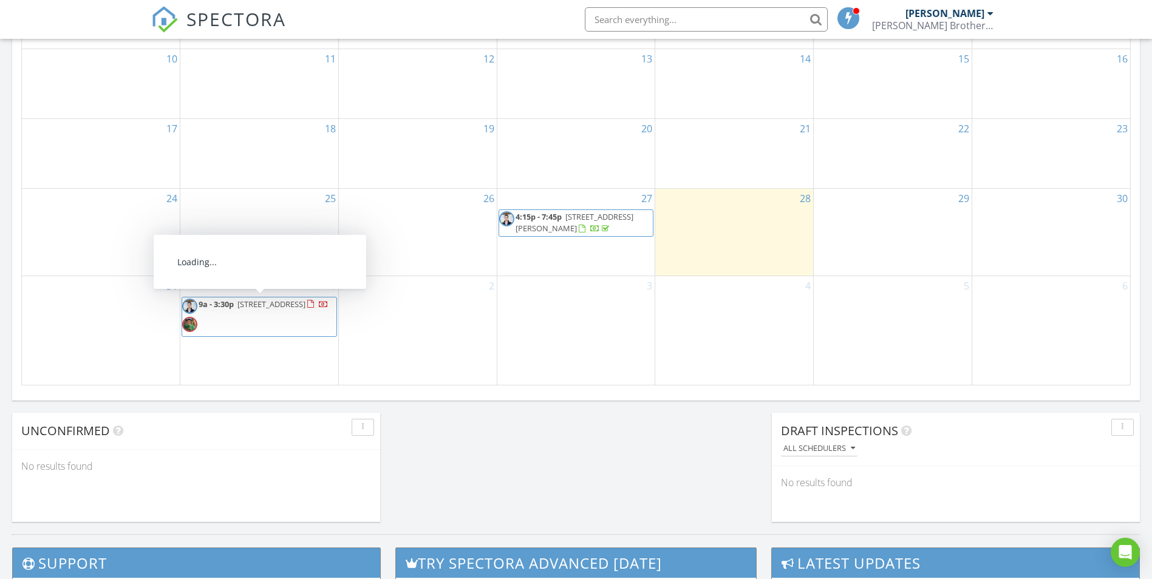
click at [233, 309] on span "9a - 3:30p" at bounding box center [216, 304] width 35 height 11
